Goal: Task Accomplishment & Management: Complete application form

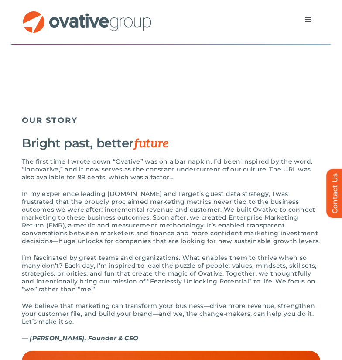
scroll to position [1910, 0]
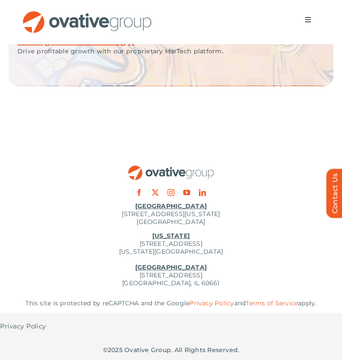
click at [307, 23] on span "Menu" at bounding box center [308, 19] width 7 height 7
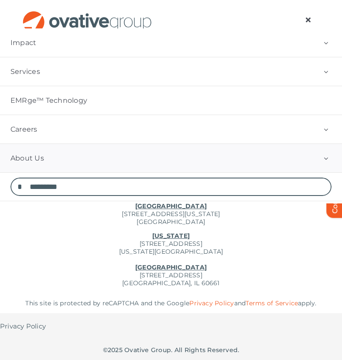
click at [73, 191] on input "Search for:" at bounding box center [171, 186] width 322 height 18
type input "**********"
click at [10, 177] on input "*" at bounding box center [19, 186] width 18 height 18
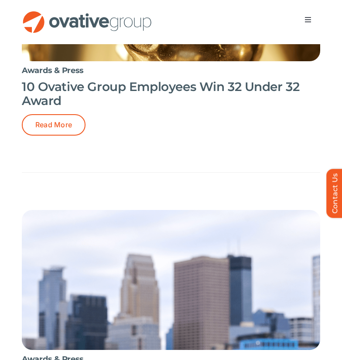
scroll to position [189, 0]
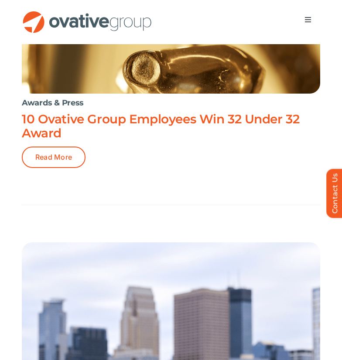
click at [58, 140] on link "10 Ovative Group Employees Win 32 Under 32 Award" at bounding box center [161, 125] width 278 height 29
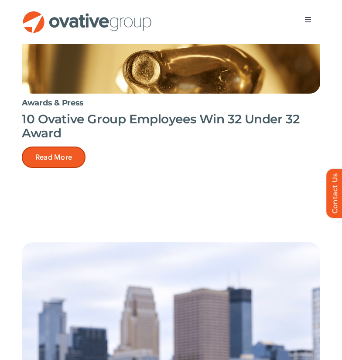
click at [58, 154] on span "Read More" at bounding box center [53, 157] width 37 height 8
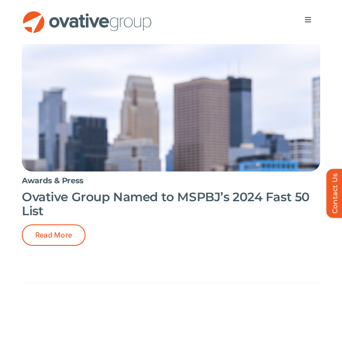
scroll to position [468, 0]
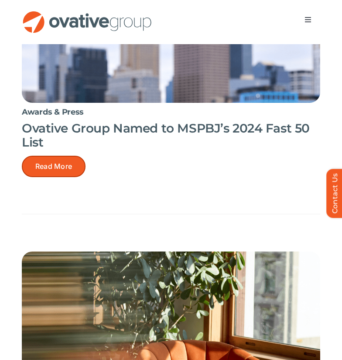
click at [62, 174] on link "Read More" at bounding box center [54, 166] width 64 height 21
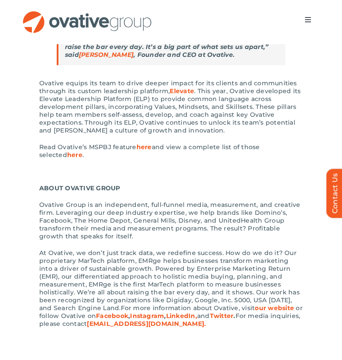
scroll to position [791, 0]
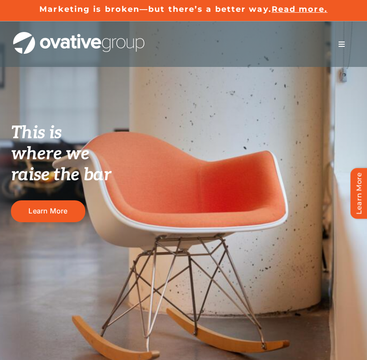
click at [346, 47] on button "Toggle Navigation" at bounding box center [341, 43] width 24 height 17
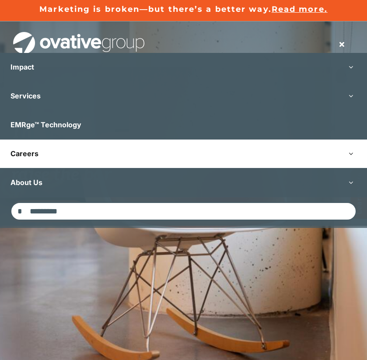
click at [144, 163] on link "Careers" at bounding box center [183, 153] width 367 height 28
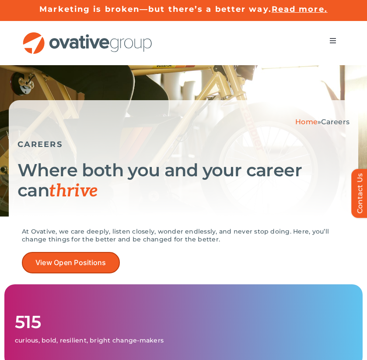
click at [85, 254] on link "View Open Positions" at bounding box center [71, 262] width 98 height 21
